Goal: Information Seeking & Learning: Learn about a topic

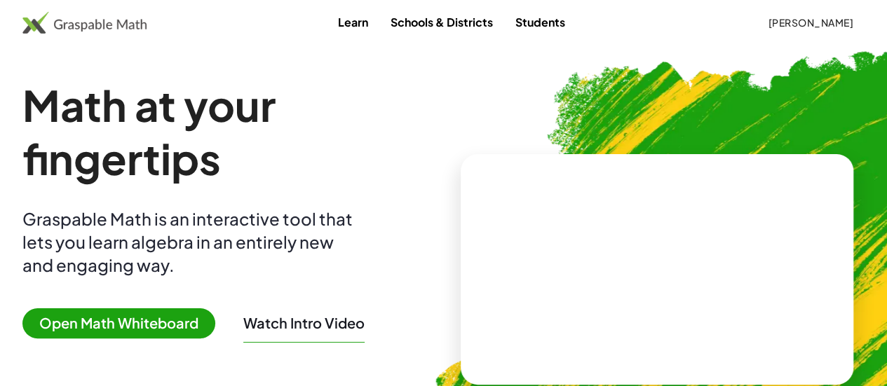
click at [160, 319] on span "Open Math Whiteboard" at bounding box center [118, 323] width 193 height 30
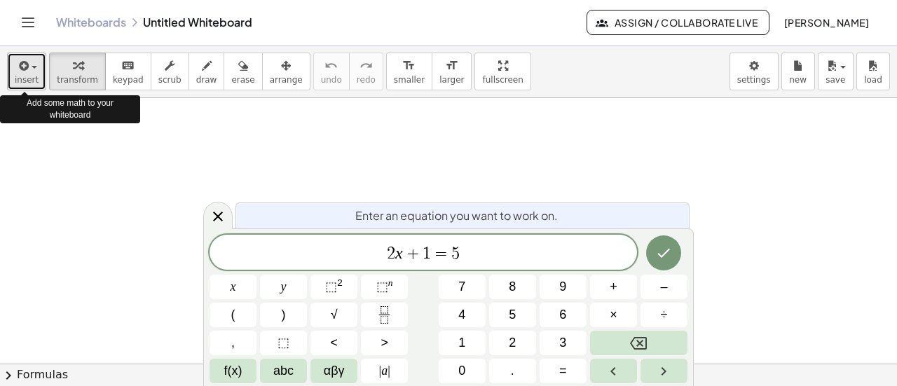
click at [32, 67] on span "button" at bounding box center [35, 67] width 6 height 3
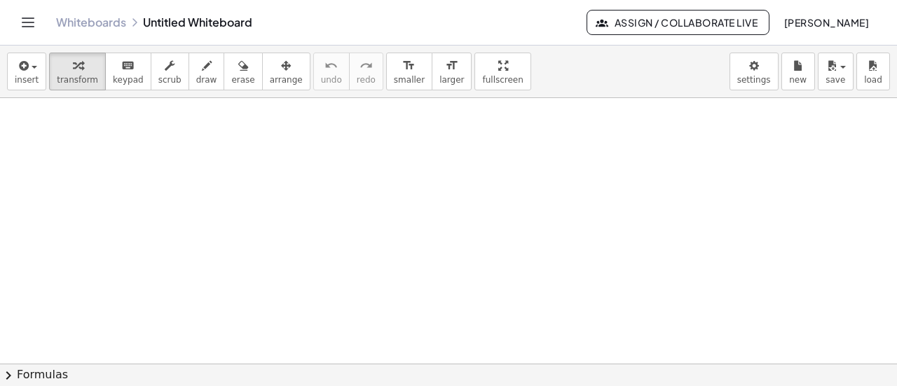
click at [692, 12] on button "Assign / Collaborate Live" at bounding box center [678, 22] width 183 height 25
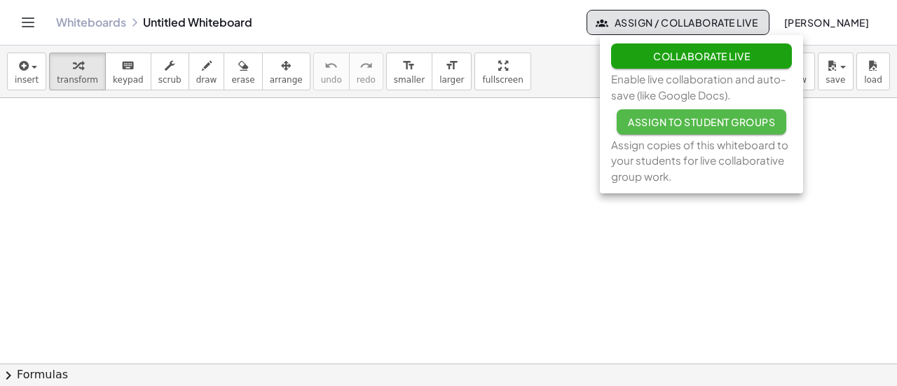
click at [713, 117] on span "Assign to Student Groups" at bounding box center [701, 122] width 147 height 13
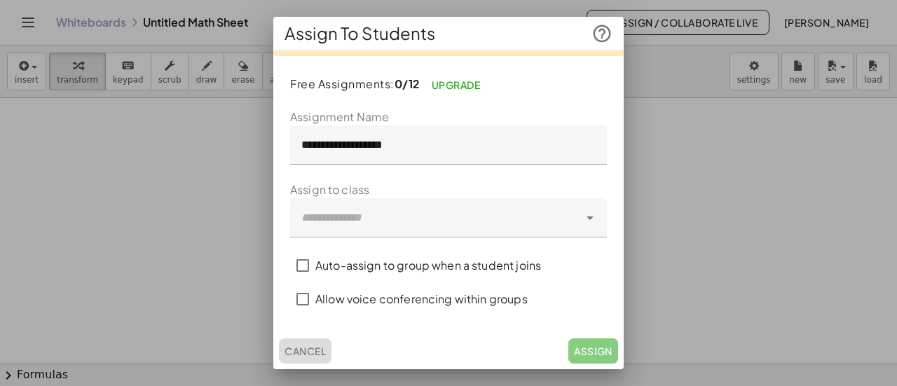
click at [306, 345] on span "Cancel" at bounding box center [305, 351] width 41 height 13
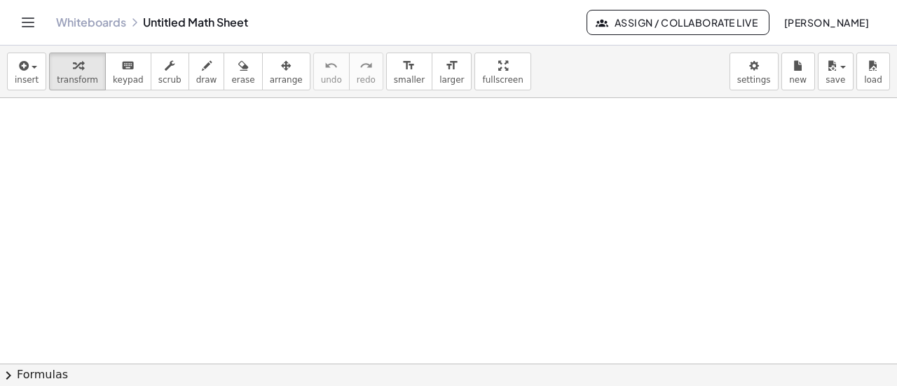
click at [17, 23] on button "Toggle navigation" at bounding box center [28, 22] width 22 height 22
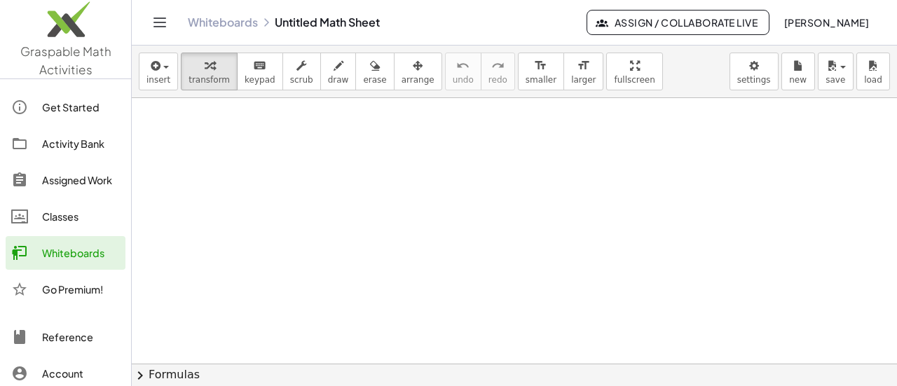
click at [48, 142] on div "Activity Bank" at bounding box center [81, 143] width 78 height 17
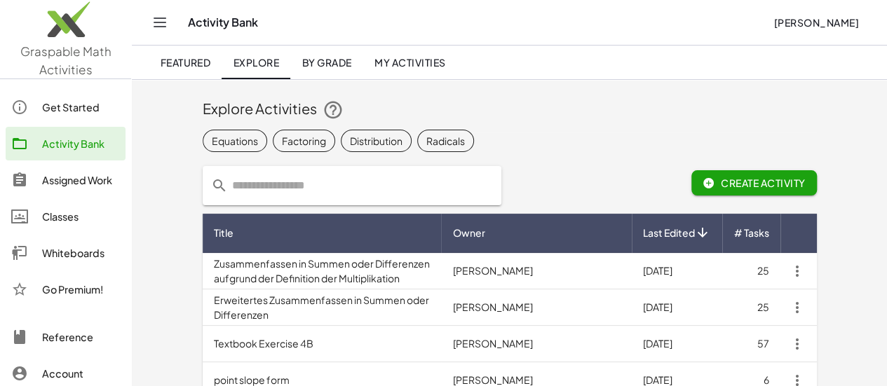
click at [381, 192] on input "text" at bounding box center [360, 185] width 265 height 39
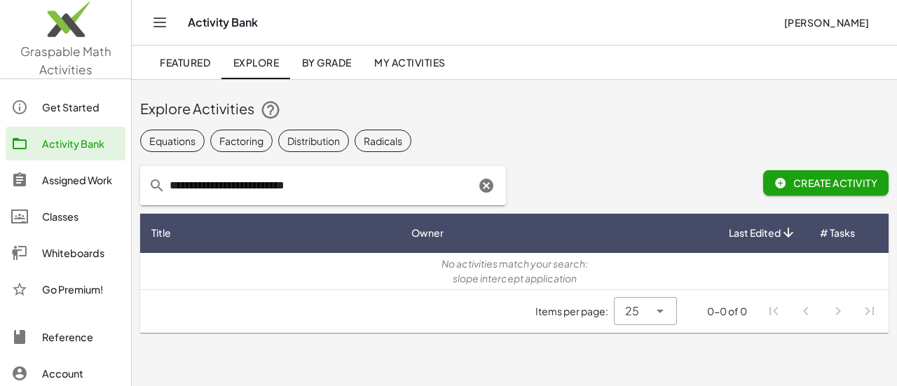
drag, startPoint x: 370, startPoint y: 166, endPoint x: 258, endPoint y: 176, distance: 112.6
click at [258, 176] on input "**********" at bounding box center [320, 185] width 310 height 39
type input "**********"
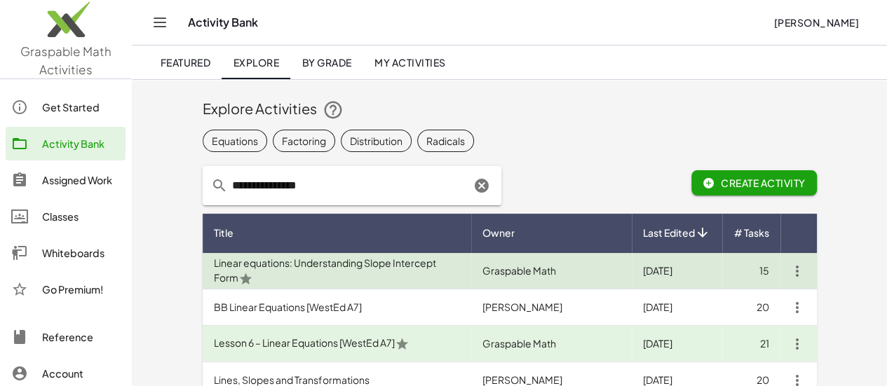
click at [460, 273] on td "Linear equations: Understanding Slope Intercept Form" at bounding box center [337, 271] width 269 height 36
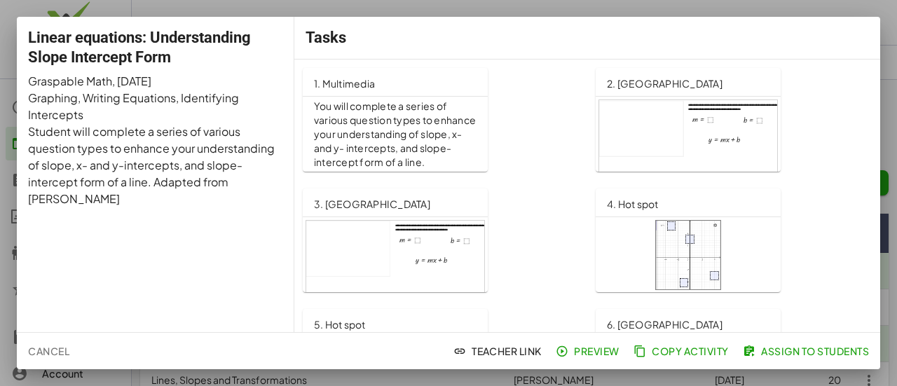
drag, startPoint x: 59, startPoint y: 347, endPoint x: 97, endPoint y: 351, distance: 38.8
click at [59, 347] on span "Cancel" at bounding box center [48, 351] width 41 height 13
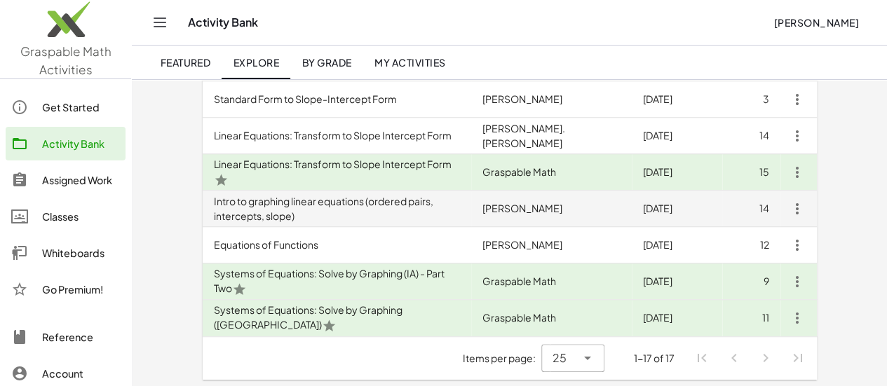
scroll to position [538, 0]
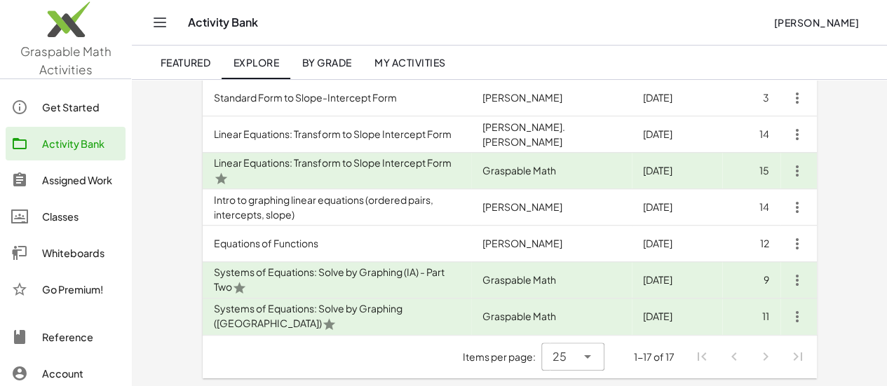
click at [62, 180] on div "Assigned Work" at bounding box center [81, 180] width 78 height 17
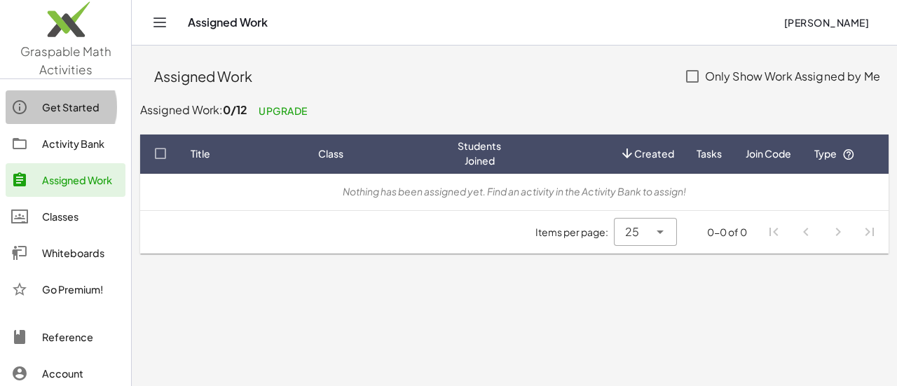
click at [75, 107] on div "Get Started" at bounding box center [81, 107] width 78 height 17
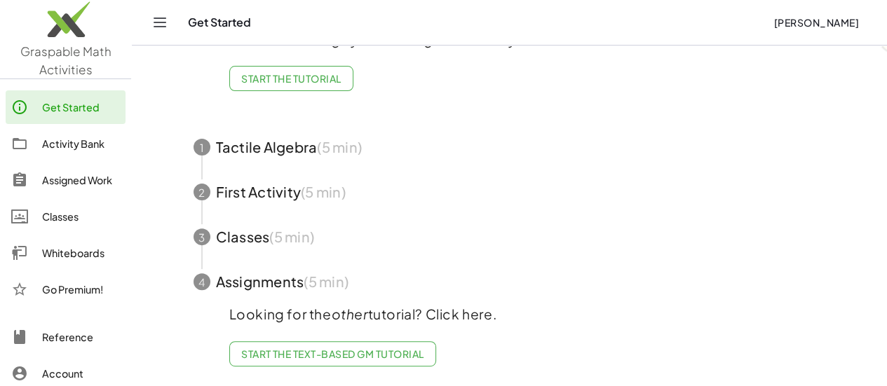
scroll to position [127, 0]
click at [325, 185] on span "button" at bounding box center [510, 192] width 666 height 45
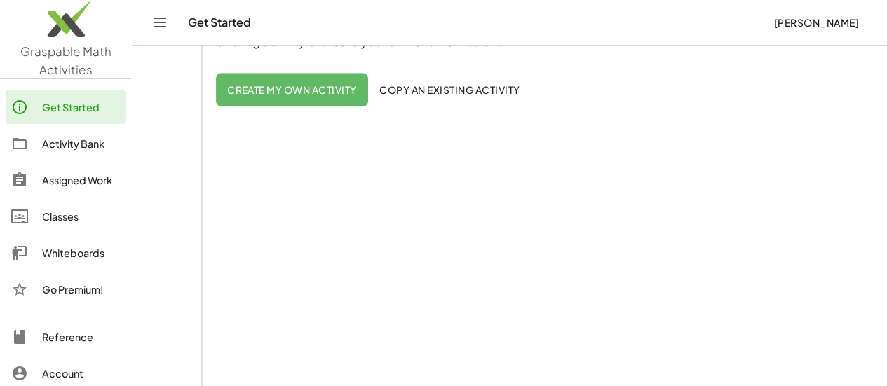
scroll to position [267, 0]
